Goal: Information Seeking & Learning: Learn about a topic

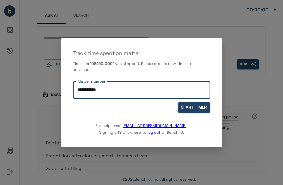
drag, startPoint x: 129, startPoint y: 87, endPoint x: 47, endPoint y: 81, distance: 81.9
click at [47, 81] on div "**********" at bounding box center [141, 92] width 283 height 185
type input "**********"
click at [190, 109] on button "START TIMER" at bounding box center [194, 108] width 32 height 10
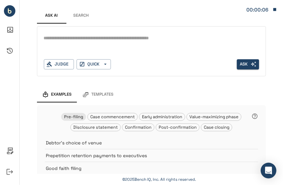
click at [92, 43] on div "*" at bounding box center [151, 38] width 215 height 10
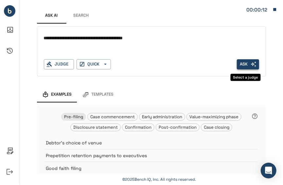
type textarea "**********"
click at [256, 60] on button "Ask" at bounding box center [248, 64] width 22 height 10
click at [245, 62] on button "Ask" at bounding box center [248, 64] width 22 height 10
click at [64, 62] on div "Judge" at bounding box center [59, 64] width 30 height 10
click at [93, 64] on button "QUICK" at bounding box center [94, 64] width 34 height 10
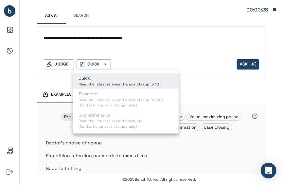
click at [96, 82] on p "Read the latest relevant transcripts (up to 10)." at bounding box center [119, 84] width 83 height 6
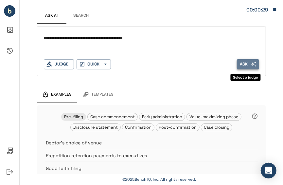
click at [243, 62] on button "Ask" at bounding box center [248, 64] width 22 height 10
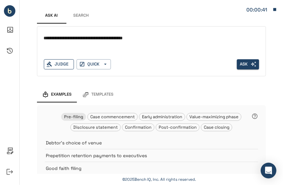
click at [61, 68] on div "Judge" at bounding box center [59, 64] width 30 height 10
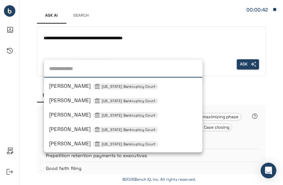
type input "*"
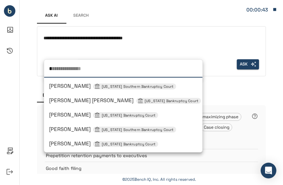
type input "**********"
type input "**"
type input "**********"
type input "***"
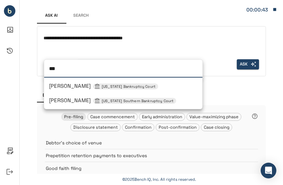
type input "****"
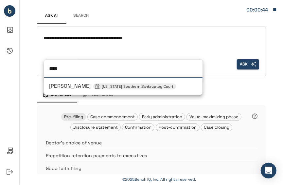
click at [72, 83] on span "Sean H Lane New York Southern Bankruptcy Court" at bounding box center [112, 85] width 127 height 7
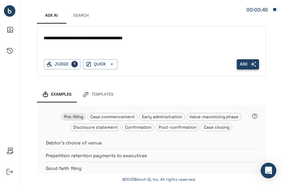
click at [242, 66] on button "Ask" at bounding box center [248, 64] width 22 height 10
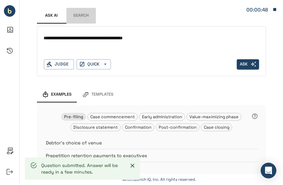
click at [82, 12] on button "Search" at bounding box center [80, 16] width 29 height 16
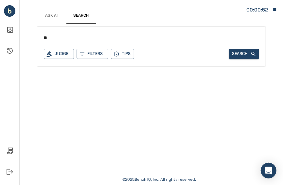
type input "*"
type input "**********"
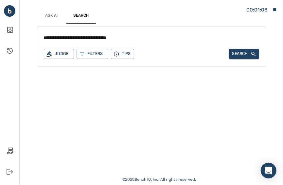
type input "**********"
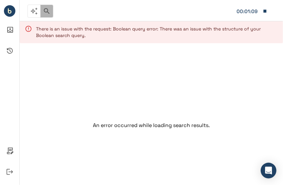
click at [48, 11] on icon "button" at bounding box center [47, 11] width 8 height 8
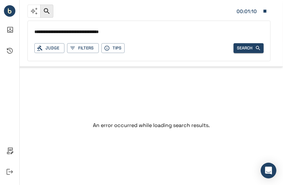
click at [123, 34] on input "**********" at bounding box center [148, 31] width 229 height 9
click at [108, 32] on input "**********" at bounding box center [148, 31] width 229 height 9
click at [124, 31] on input "**********" at bounding box center [148, 31] width 229 height 9
click at [245, 46] on button "Search" at bounding box center [249, 48] width 30 height 10
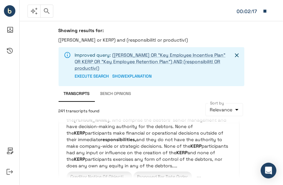
scroll to position [152, 0]
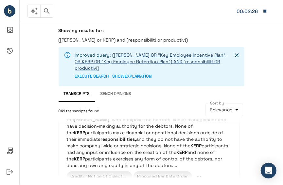
click at [195, 58] on link "(KEIP OR "Key Employee Incentive Plan" OR KERP OR "Key Employee Retention Plan"…" at bounding box center [150, 61] width 151 height 19
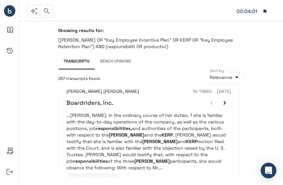
scroll to position [434, 0]
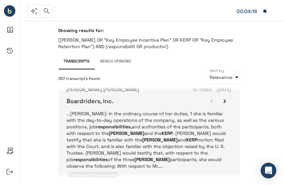
click at [218, 143] on p "...DURRER: In the ordinary course of her duties, 1 she is familiar with the day…" at bounding box center [149, 139] width 165 height 59
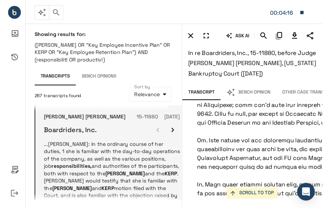
scroll to position [5663, 0]
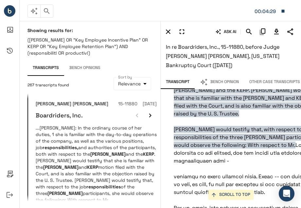
click at [283, 69] on h6 "In re Boardriders, Inc., 15-11880, before Judge Brendan Linehan Shannon, Delawa…" at bounding box center [231, 56] width 130 height 27
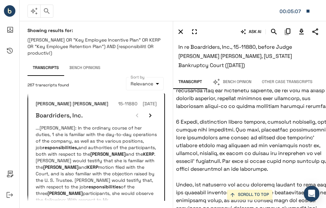
scroll to position [5836, 10]
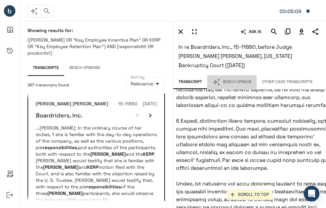
click at [249, 81] on button "Bench Opinion" at bounding box center [231, 82] width 49 height 14
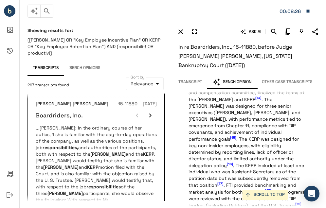
scroll to position [401, 0]
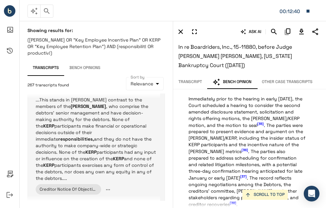
scroll to position [678, 0]
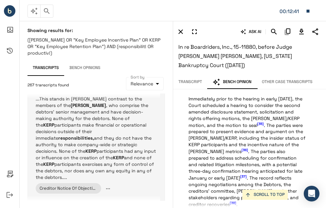
click at [149, 127] on p "...This stands in stark contrast to the members of the KEIP , who comprise the …" at bounding box center [96, 137] width 121 height 85
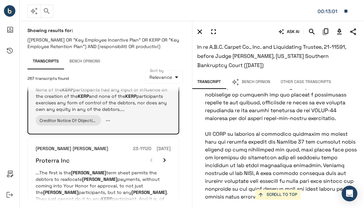
scroll to position [688, 0]
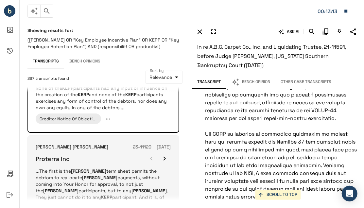
click at [150, 168] on p "...The first is the KEIP term sheet permits the debtors to reallocate KEIP paym…" at bounding box center [103, 194] width 135 height 52
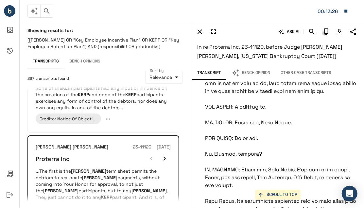
scroll to position [12851, 0]
click at [112, 41] on p "(KEIP OR "Key Employee Incentive Plan" OR KERP OR "Key Employee Retention Plan"…" at bounding box center [105, 43] width 157 height 13
click at [141, 46] on p "(KEIP OR "Key Employee Incentive Plan" OR KERP OR "Key Employee Retention Plan"…" at bounding box center [105, 43] width 157 height 13
click at [52, 14] on button "button" at bounding box center [46, 11] width 13 height 13
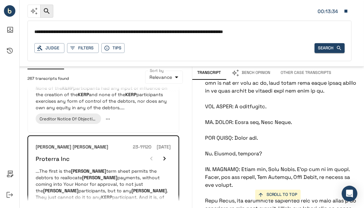
click at [283, 29] on input "**********" at bounding box center [189, 31] width 310 height 9
click at [283, 46] on button "Search" at bounding box center [330, 48] width 30 height 10
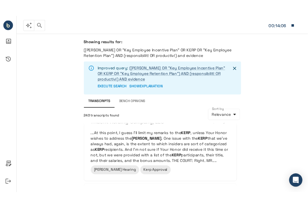
scroll to position [239, 0]
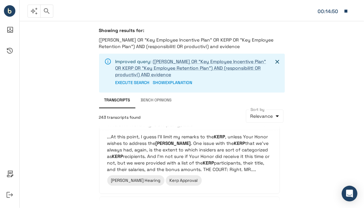
click at [283, 113] on div "Showing results for: (KEIP OR "Key Employee Incentive Plan" OR KERP OR "Key Emp…" at bounding box center [192, 114] width 344 height 187
click at [252, 79] on div "EXECUTE SEARCH SHOW EXPLANATION" at bounding box center [191, 83] width 152 height 10
click at [46, 14] on icon "button" at bounding box center [47, 11] width 8 height 8
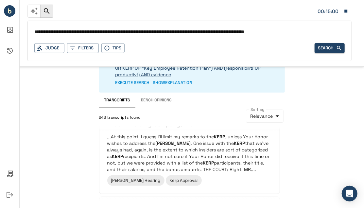
click at [225, 32] on input "**********" at bounding box center [189, 31] width 310 height 9
click at [283, 32] on input "**********" at bounding box center [189, 31] width 310 height 9
type input "**********"
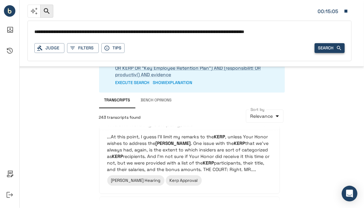
click at [283, 48] on button "Search" at bounding box center [330, 48] width 30 height 10
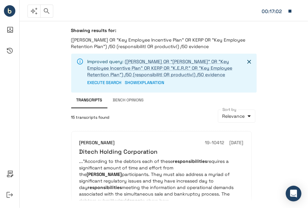
click at [281, 122] on div "Showing results for: (KEIP OR "Key Employee Incentive Plan" OR KERP OR "Key Emp…" at bounding box center [164, 114] width 289 height 187
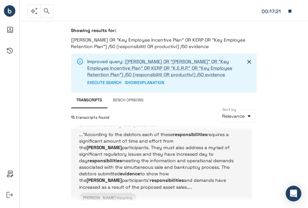
scroll to position [28, 0]
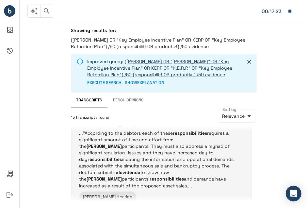
click at [229, 151] on p "..."According to the debtors each of these responsibilities requires a signific…" at bounding box center [161, 159] width 165 height 59
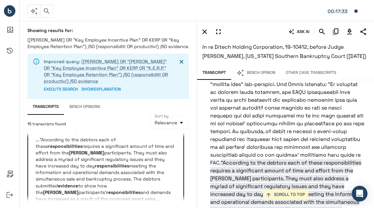
scroll to position [5464, 0]
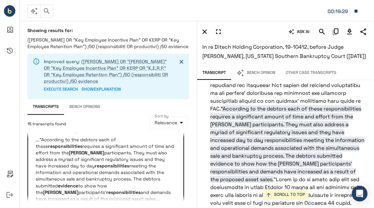
scroll to position [5519, 0]
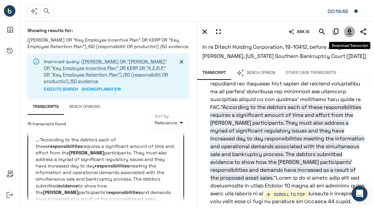
click at [283, 33] on icon "Download Transcript" at bounding box center [350, 32] width 8 height 8
click at [283, 62] on div "ASK AI In re Ditech Holding Corporation, 19-10412, before Judge James L Garrity…" at bounding box center [285, 43] width 177 height 45
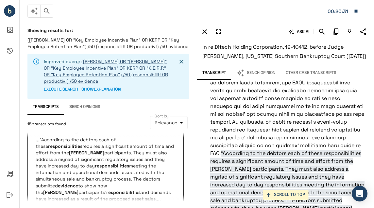
scroll to position [5473, 0]
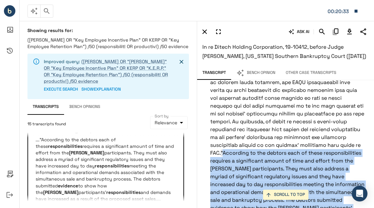
drag, startPoint x: 286, startPoint y: 91, endPoint x: 275, endPoint y: 163, distance: 72.9
click at [275, 163] on span ""According to the debtors each of these responsibilities requires a significant…" at bounding box center [287, 188] width 154 height 78
copy span "According to the debtors each of these responsibilities requires a significant …"
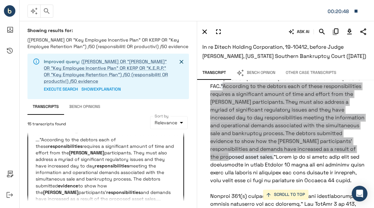
scroll to position [5540, 0]
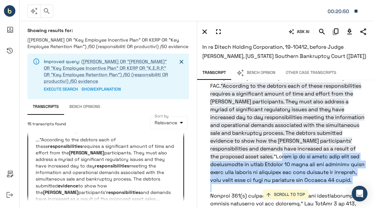
drag, startPoint x: 310, startPoint y: 131, endPoint x: 214, endPoint y: 110, distance: 98.9
copy p "While it is no doubt true that the requirement of these Chapter 11 cases and th…"
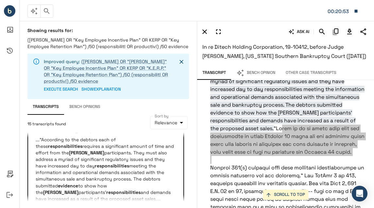
scroll to position [5570, 0]
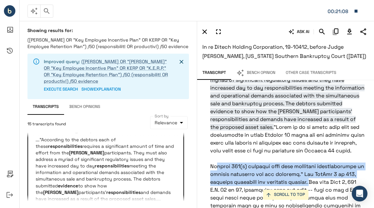
drag, startPoint x: 210, startPoint y: 119, endPoint x: 315, endPoint y: 136, distance: 106.6
copy p "Section 503(c) requires more than increased responsibility to justify increased…"
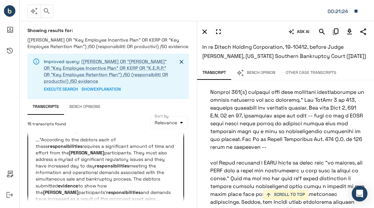
scroll to position [5642, 0]
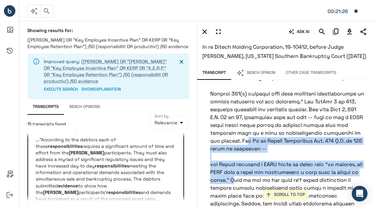
drag, startPoint x: 236, startPoint y: 93, endPoint x: 235, endPoint y: 134, distance: 40.9
copy p "And In re Hawker Beechcraft Inc. 479 B.R. at 313 where in rejecting -- the Cour…"
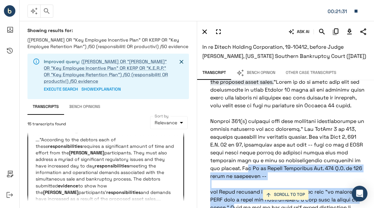
scroll to position [5614, 0]
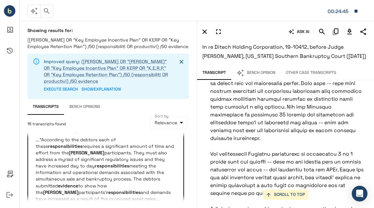
scroll to position [6337, 0]
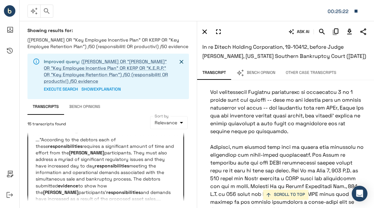
scroll to position [6398, 0]
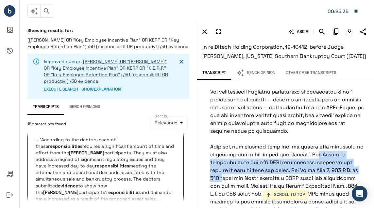
drag, startPoint x: 307, startPoint y: 93, endPoint x: 354, endPoint y: 109, distance: 50.1
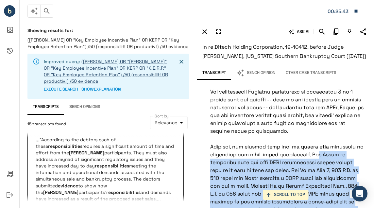
drag, startPoint x: 239, startPoint y: 124, endPoint x: 347, endPoint y: 154, distance: 111.4
copy p "The Court is satisfied that the base KEIP participants cannot simply show up to…"
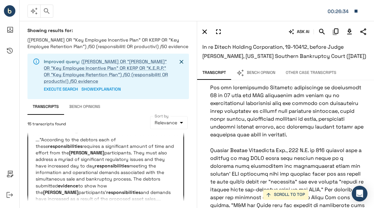
scroll to position [6677, 0]
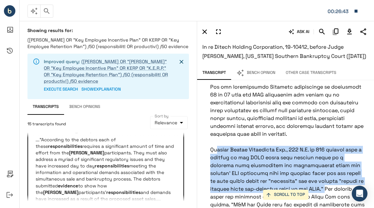
drag, startPoint x: 211, startPoint y: 89, endPoint x: 348, endPoint y: 127, distance: 141.5
copy p "Compare Hawker Beechcraft Inc., 479 B.R. at 315 finding that a portion of the K…"
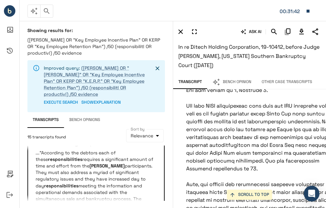
scroll to position [6990, 0]
click at [218, 13] on div "00:32:08" at bounding box center [170, 11] width 286 height 14
click at [276, 30] on icon "Search" at bounding box center [274, 32] width 8 height 8
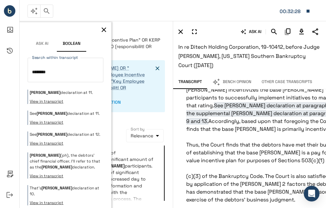
scroll to position [21, 0]
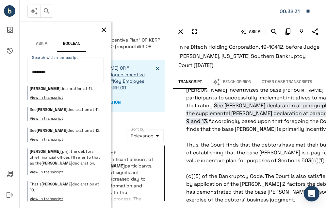
type textarea "********"
click at [100, 28] on icon "button" at bounding box center [104, 30] width 8 height 8
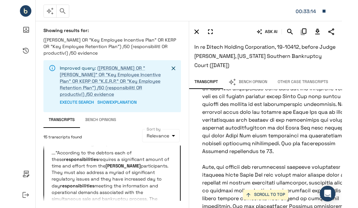
scroll to position [7007, 0]
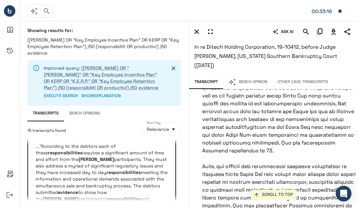
click at [255, 78] on button "Bench Opinion" at bounding box center [247, 82] width 49 height 14
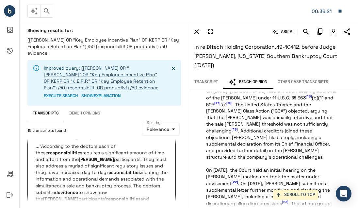
scroll to position [436, 0]
click at [283, 123] on div "ASK AI In re Ditech Holding Corporation, 19-10412, before Judge James L Garrity…" at bounding box center [273, 114] width 169 height 187
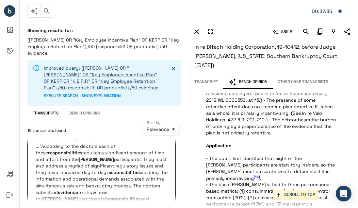
scroll to position [874, 0]
click at [283, 137] on p "Statement of the Case Ditech Holding Corporation (“Ditech” or the “Debtor”), fo…" at bounding box center [271, 167] width 130 height 1879
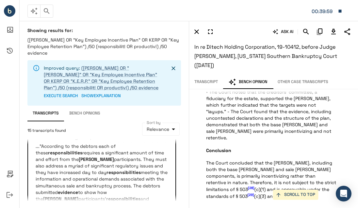
scroll to position [1132, 0]
click at [283, 120] on div "ASK AI In re Ditech Holding Corporation, 19-10412, before Judge James L Garrity…" at bounding box center [273, 114] width 169 height 187
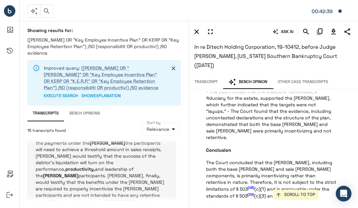
scroll to position [167, 0]
click at [148, 140] on p "...Komrakov would testify that in order to achieve the payments under the KEIP …" at bounding box center [102, 169] width 132 height 72
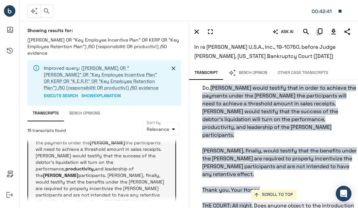
scroll to position [1455, 0]
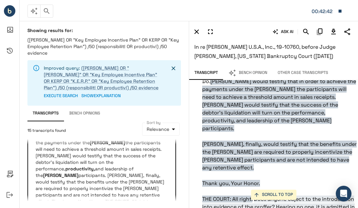
click at [283, 130] on p "Komrakov would testify that in order to achieve the payments under the KEIP the…" at bounding box center [279, 187] width 181 height 3119
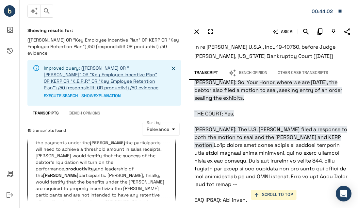
scroll to position [1628, 8]
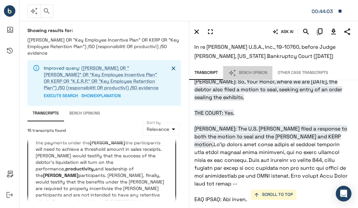
click at [245, 72] on button "Bench Opinion" at bounding box center [247, 73] width 49 height 14
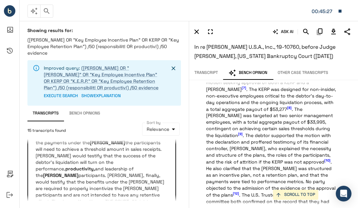
scroll to position [839, 0]
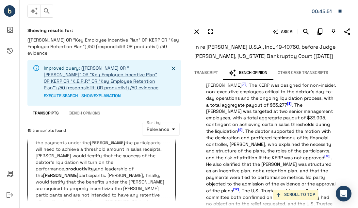
click at [7, 117] on div at bounding box center [10, 104] width 20 height 208
click at [283, 128] on div "ASK AI In re L.K. Bennett U.S.A., Inc., 19-10760, before Judge Kevin Gross, Del…" at bounding box center [273, 114] width 169 height 187
click at [12, 124] on div at bounding box center [10, 104] width 20 height 208
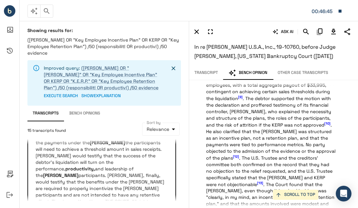
scroll to position [872, 0]
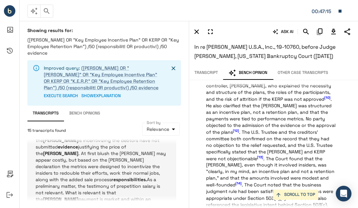
scroll to position [298, 0]
click at [160, 163] on p "...Second, the Trustee argues that even if the KEIP is incentivizing the debtor…" at bounding box center [102, 169] width 132 height 78
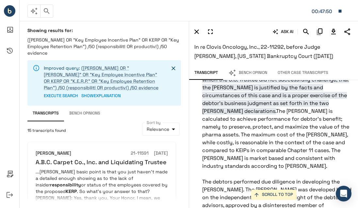
scroll to position [390, 0]
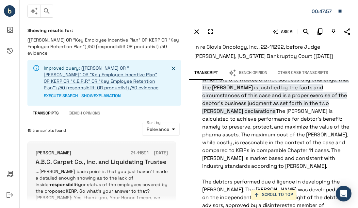
click at [167, 168] on p "...Scott's basic point is that you just haven't made a detailed enough showing …" at bounding box center [102, 200] width 132 height 65
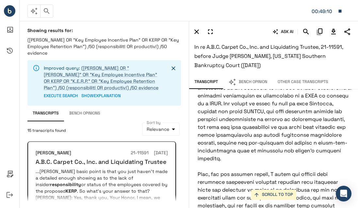
scroll to position [15831, 5]
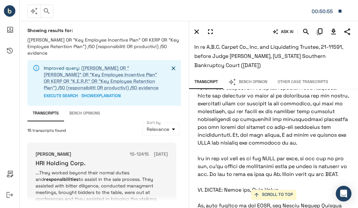
scroll to position [743, 0]
click at [161, 169] on p "...They worked beyond their normal duties and responsibilities to assist in the…" at bounding box center [102, 205] width 132 height 72
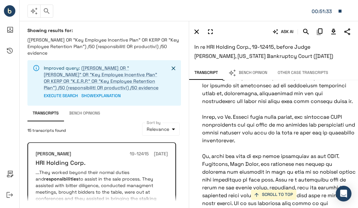
scroll to position [9348, 0]
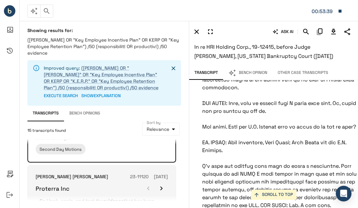
scroll to position [844, 0]
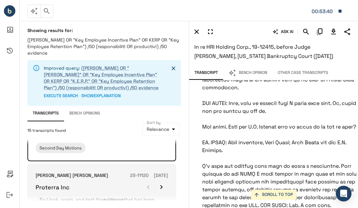
click at [136, 184] on p "...So I look, again, and test the evidence that has been developed, and the Cou…" at bounding box center [102, 206] width 132 height 20
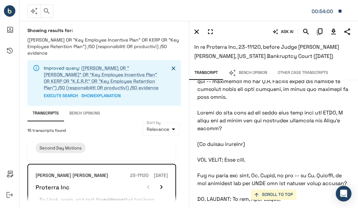
scroll to position [22260, 5]
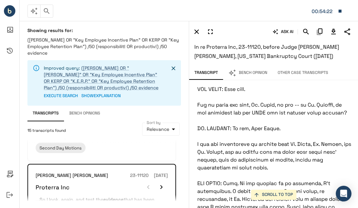
scroll to position [22327, 5]
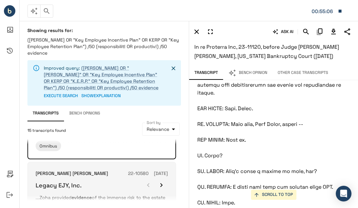
scroll to position [922, 0]
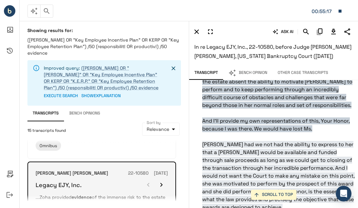
scroll to position [13296, 0]
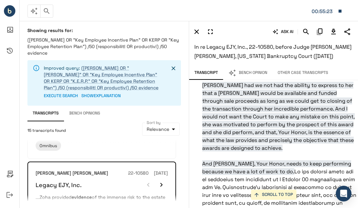
click at [187, 122] on div "Showing results for: (KEIP OR "Key Employee Incentive Plan" OR KERP OR "Key Emp…" at bounding box center [104, 114] width 169 height 184
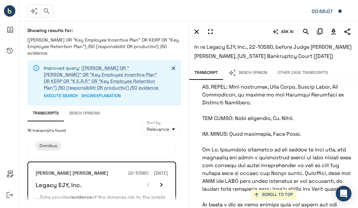
scroll to position [13515, 0]
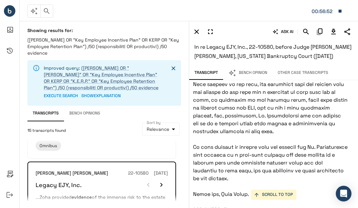
scroll to position [13682, 9]
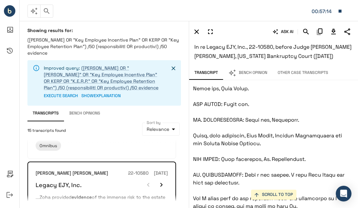
scroll to position [13788, 9]
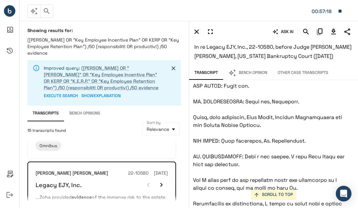
scroll to position [13806, 9]
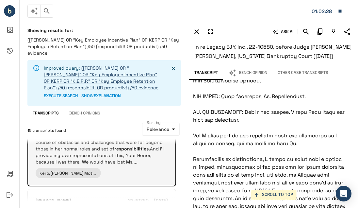
scroll to position [998, 0]
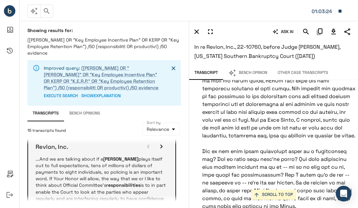
scroll to position [1066, 0]
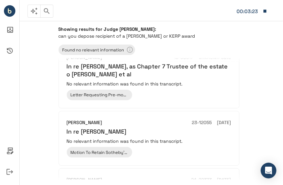
scroll to position [18, 0]
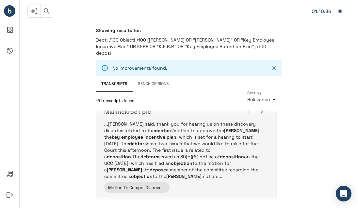
scroll to position [27, 0]
click at [202, 135] on p "...[PERSON_NAME] said, thank you for hearing us on these discovery disputes rel…" at bounding box center [186, 149] width 165 height 59
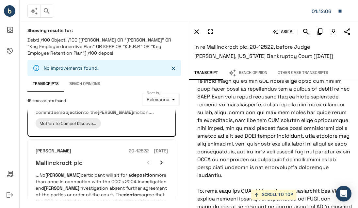
scroll to position [938, 5]
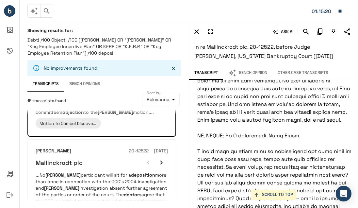
scroll to position [1190, 5]
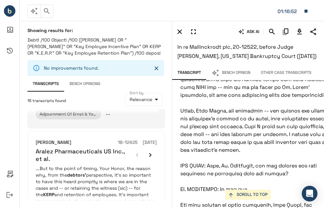
scroll to position [261, 0]
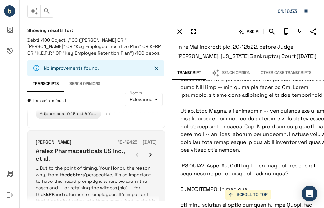
click at [140, 165] on p "...But to the point of timing, Your Honor, the reason why, from the debtors' pe…" at bounding box center [96, 204] width 121 height 78
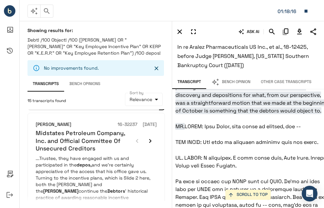
scroll to position [419, 0]
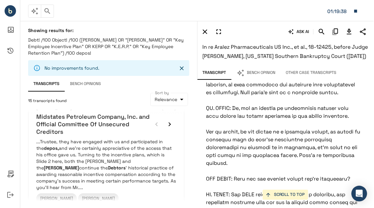
scroll to position [3430, 9]
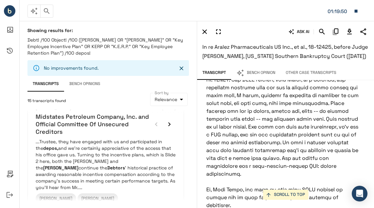
scroll to position [3546, 9]
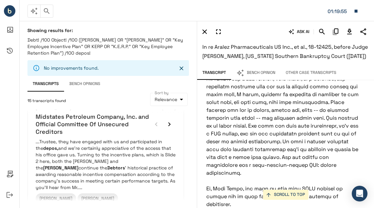
click at [267, 77] on button "Bench Opinion" at bounding box center [255, 73] width 49 height 14
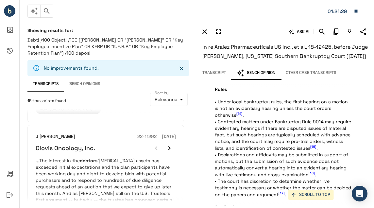
scroll to position [970, 0]
click at [356, 140] on div "ASK AI In re Aralez Pharmaceuticals US Inc., et al., 18-12425, before Judge [PE…" at bounding box center [285, 114] width 177 height 187
click at [10, 113] on div at bounding box center [10, 104] width 20 height 208
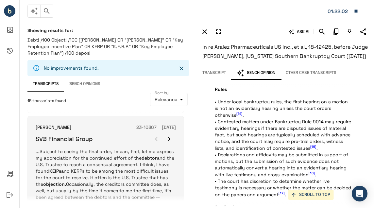
scroll to position [1103, 0]
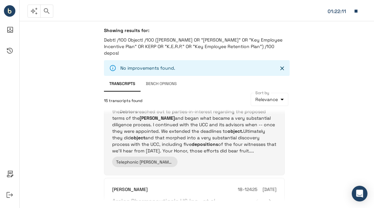
scroll to position [48, 0]
click at [249, 156] on div "Telephonic [PERSON_NAME] Hearing" at bounding box center [194, 161] width 165 height 10
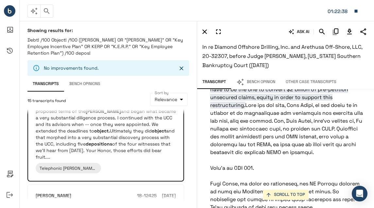
scroll to position [11567, 0]
click at [321, 33] on icon "Search" at bounding box center [322, 32] width 6 height 6
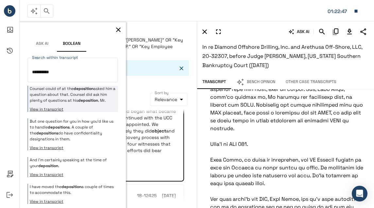
type textarea "**********"
click at [98, 109] on div "Counsel could of at the deposition asked him a question about that. Counsel did…" at bounding box center [72, 99] width 91 height 26
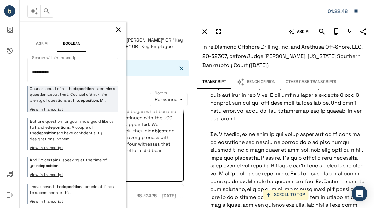
scroll to position [61766, 0]
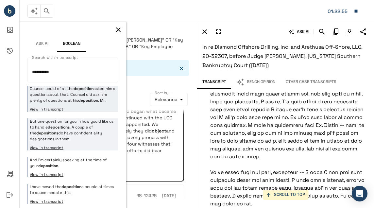
click at [92, 128] on p "But one question for you in how you’d like us to handle depositions . A couple …" at bounding box center [73, 130] width 87 height 24
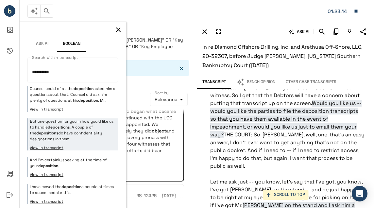
scroll to position [7652, 0]
click at [14, 137] on div at bounding box center [10, 104] width 20 height 208
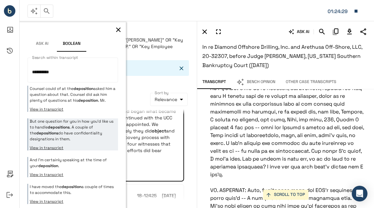
scroll to position [7928, 0]
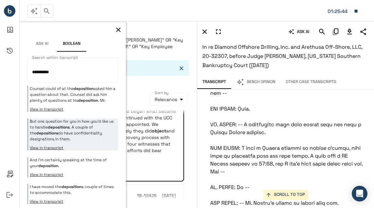
scroll to position [8729, 0]
click at [114, 32] on icon "button" at bounding box center [118, 30] width 8 height 8
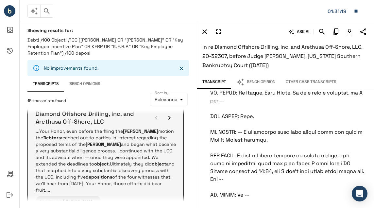
scroll to position [18, 0]
